Goal: Find specific page/section: Find specific page/section

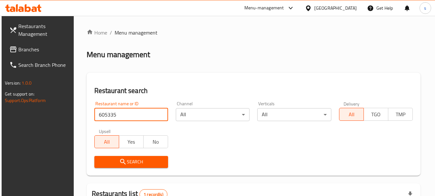
scroll to position [92, 0]
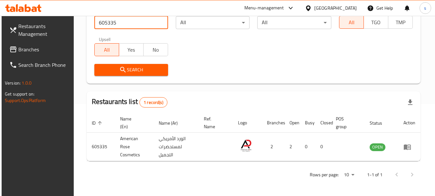
click at [203, 38] on div "Restaurant name or ID 605335 Restaurant name or ID Channel All ​ Verticals All …" at bounding box center [254, 42] width 326 height 74
click at [173, 11] on div "Menu-management [GEOGRAPHIC_DATA] Get Help s" at bounding box center [217, 7] width 435 height 15
click at [343, 10] on div "[GEOGRAPHIC_DATA]" at bounding box center [335, 8] width 43 height 7
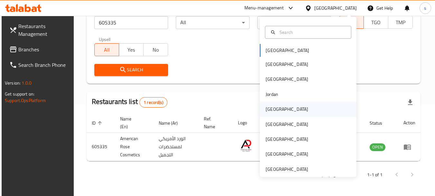
click at [274, 107] on div "[GEOGRAPHIC_DATA]" at bounding box center [287, 108] width 43 height 7
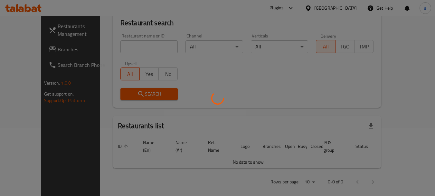
scroll to position [92, 0]
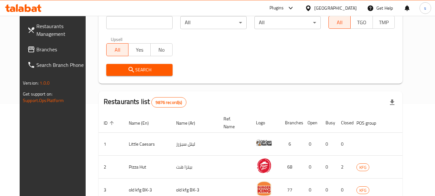
click at [36, 50] on span "Branches" at bounding box center [61, 49] width 51 height 8
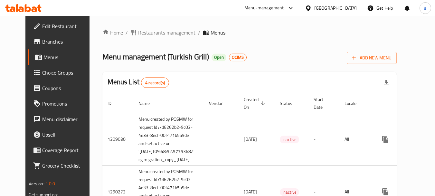
click at [145, 31] on span "Restaurants management" at bounding box center [166, 33] width 57 height 8
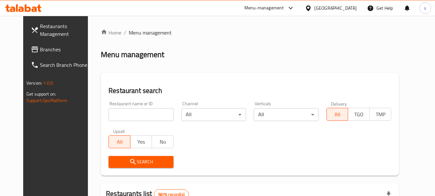
click at [122, 113] on input "search" at bounding box center [141, 114] width 65 height 13
paste input "172"
type input "172"
click button "Search" at bounding box center [141, 162] width 65 height 12
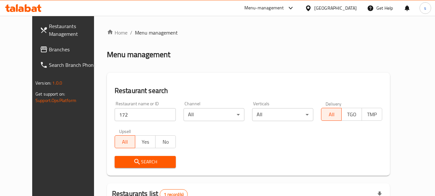
drag, startPoint x: 336, startPoint y: 9, endPoint x: 342, endPoint y: 13, distance: 7.1
click at [311, 9] on icon at bounding box center [308, 7] width 5 height 5
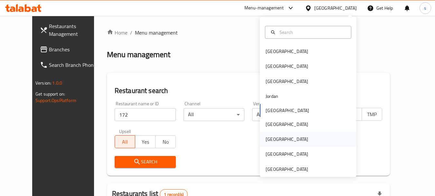
click at [266, 137] on div "[GEOGRAPHIC_DATA]" at bounding box center [287, 138] width 43 height 7
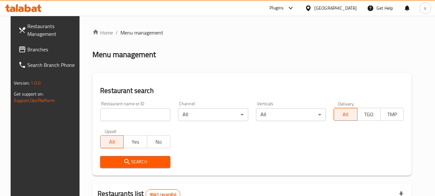
click at [38, 49] on span "Branches" at bounding box center [52, 49] width 51 height 8
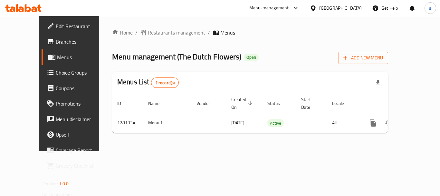
click at [158, 33] on span "Restaurants management" at bounding box center [176, 33] width 57 height 8
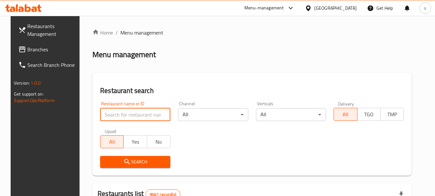
click at [128, 115] on input "search" at bounding box center [135, 114] width 70 height 13
paste input "694298"
type input "694298"
click button "Search" at bounding box center [135, 162] width 70 height 12
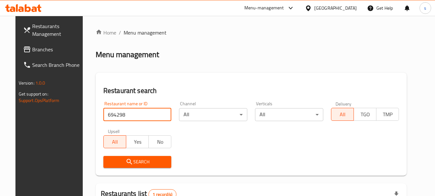
click at [346, 5] on div "[GEOGRAPHIC_DATA]" at bounding box center [335, 8] width 43 height 7
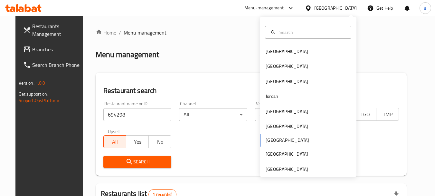
click at [32, 47] on span "Branches" at bounding box center [57, 49] width 51 height 8
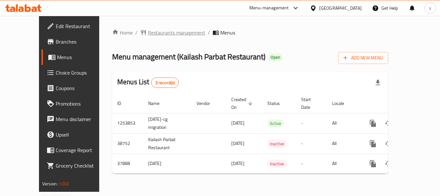
click at [159, 35] on span "Restaurants management" at bounding box center [176, 33] width 57 height 8
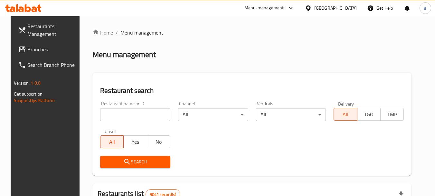
click at [126, 116] on input "search" at bounding box center [135, 114] width 70 height 13
paste input "19653"
type input "19653"
click button "Search" at bounding box center [135, 162] width 70 height 12
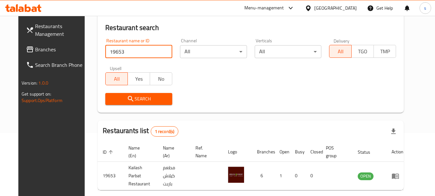
scroll to position [52, 0]
